Goal: Answer question/provide support: Share knowledge or assist other users

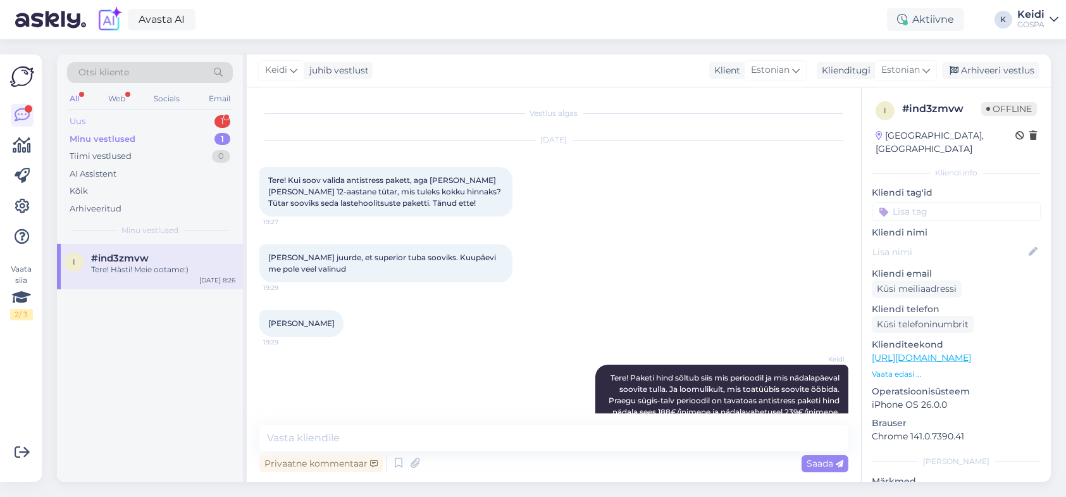
scroll to position [760, 0]
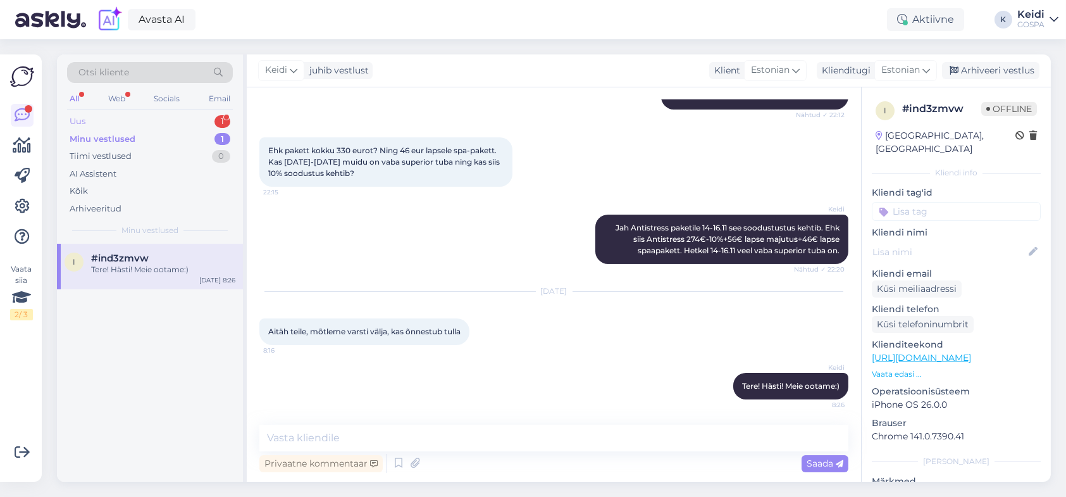
click at [159, 120] on div "Uus 1" at bounding box center [150, 122] width 166 height 18
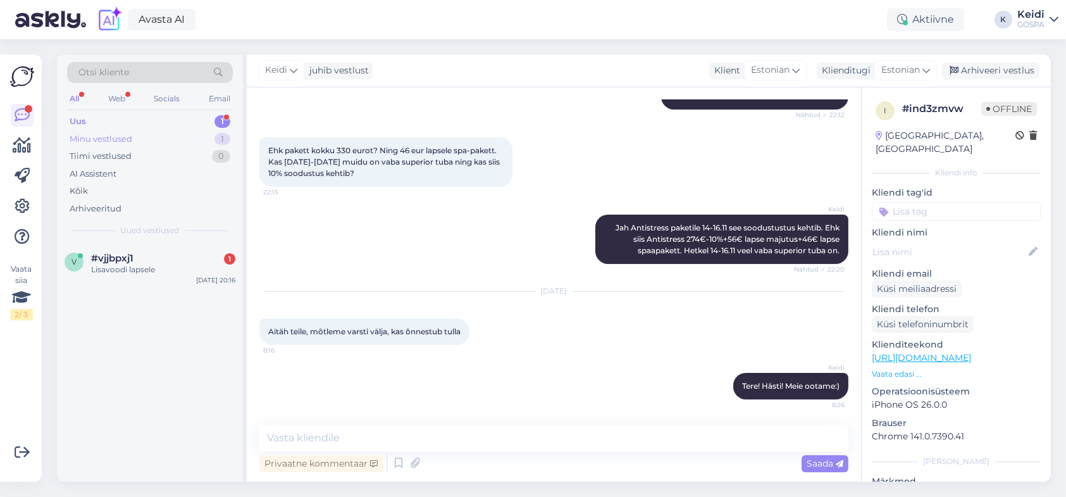
click at [149, 135] on div "Minu vestlused 1" at bounding box center [150, 139] width 166 height 18
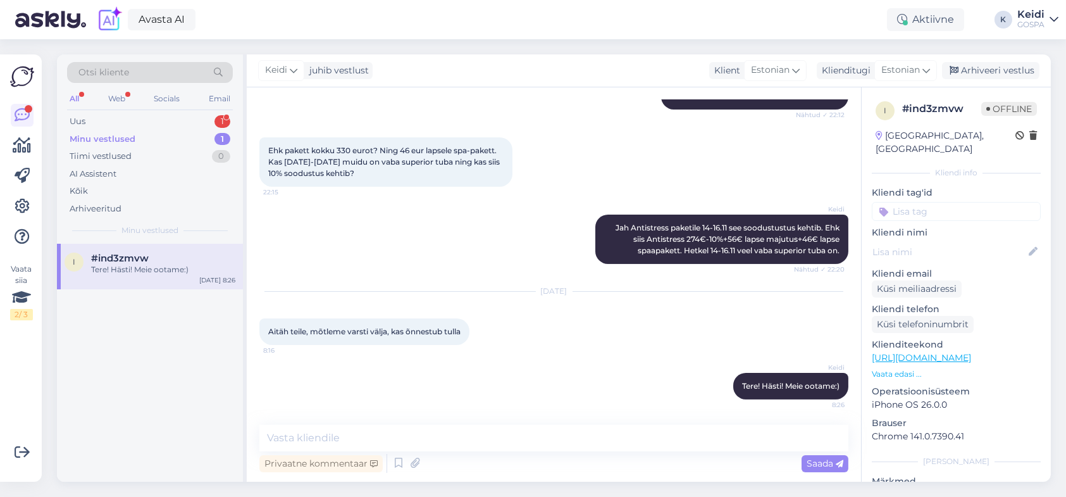
click at [118, 257] on span "#ind3zmvw" at bounding box center [120, 257] width 58 height 11
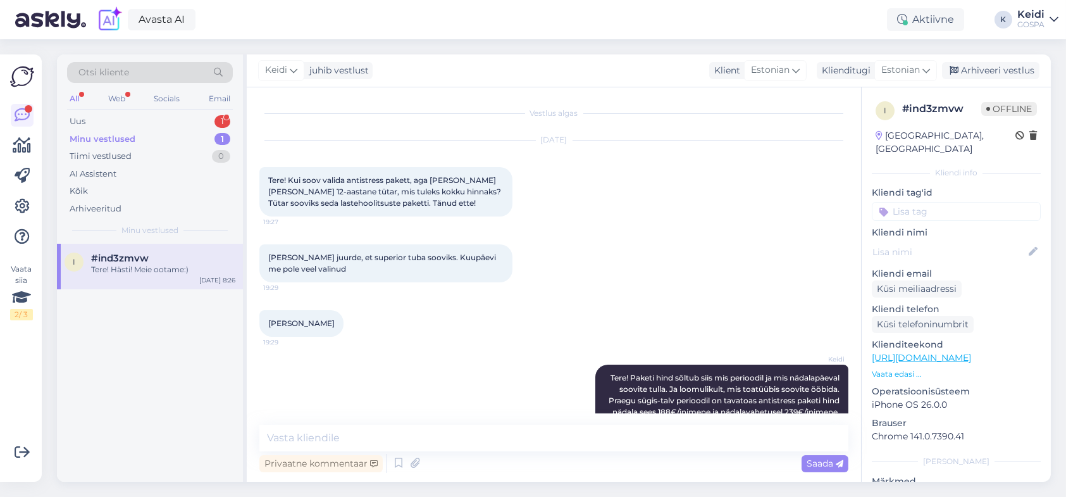
click at [135, 140] on div "Minu vestlused 1" at bounding box center [150, 139] width 166 height 18
click at [149, 114] on div "Uus 1" at bounding box center [150, 122] width 166 height 18
click at [130, 271] on div "Lisavoodi lapsele" at bounding box center [163, 269] width 144 height 11
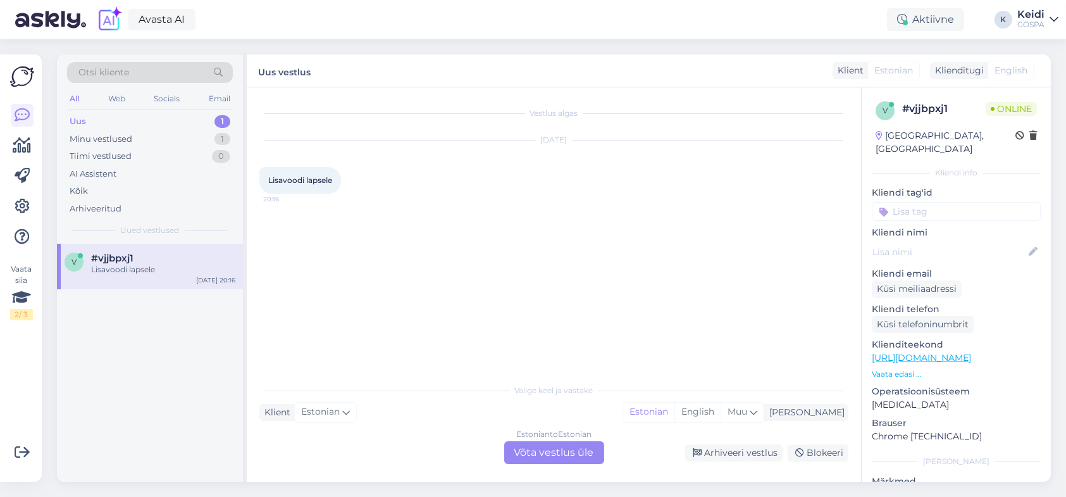
click at [550, 459] on div "Estonian to Estonian Võta vestlus üle" at bounding box center [554, 452] width 100 height 23
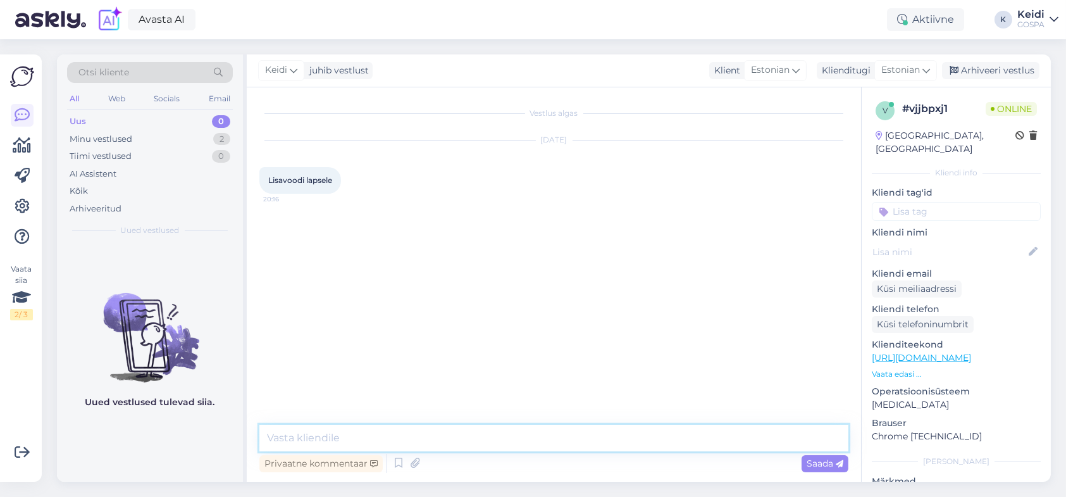
click at [449, 438] on textarea at bounding box center [553, 437] width 589 height 27
click at [342, 440] on textarea "[PERSON_NAME], [PERSON_NAME] same aidata?" at bounding box center [553, 437] width 589 height 27
type textarea "[PERSON_NAME], [PERSON_NAME] saame aidata?"
